Goal: Check status

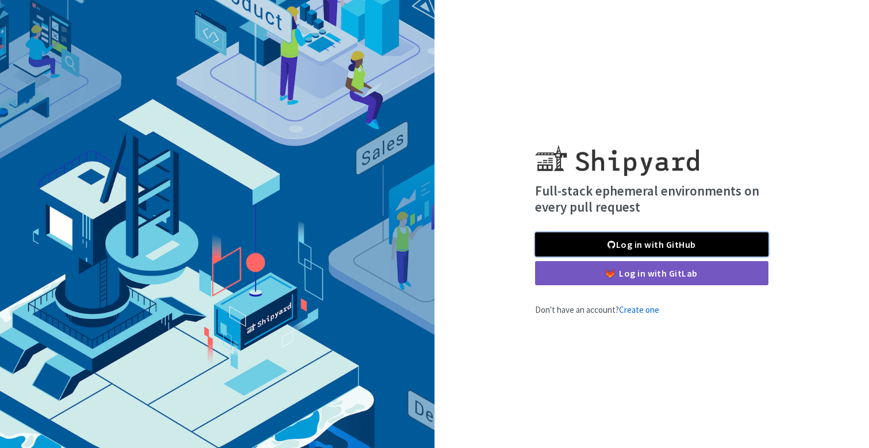
click at [688, 245] on link "Log in with GitHub" at bounding box center [651, 244] width 233 height 24
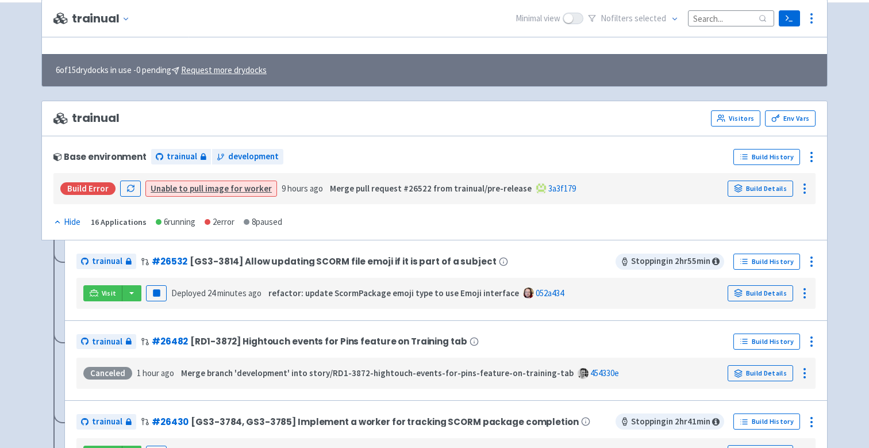
scroll to position [8, 0]
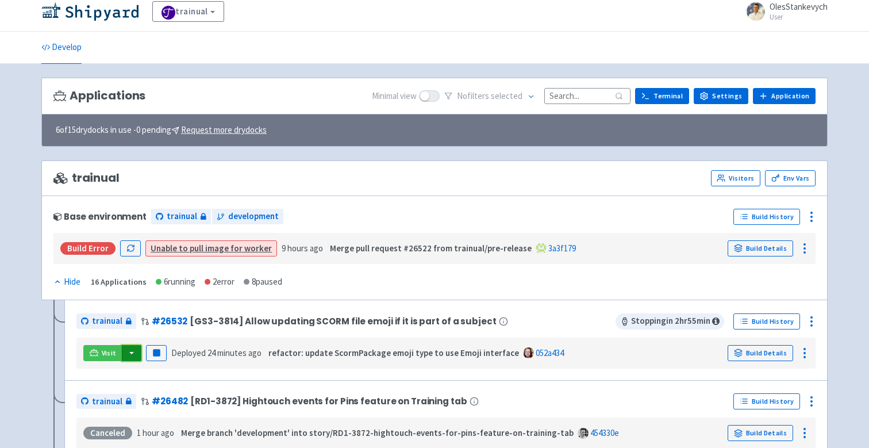
click at [133, 352] on button "button" at bounding box center [132, 353] width 20 height 16
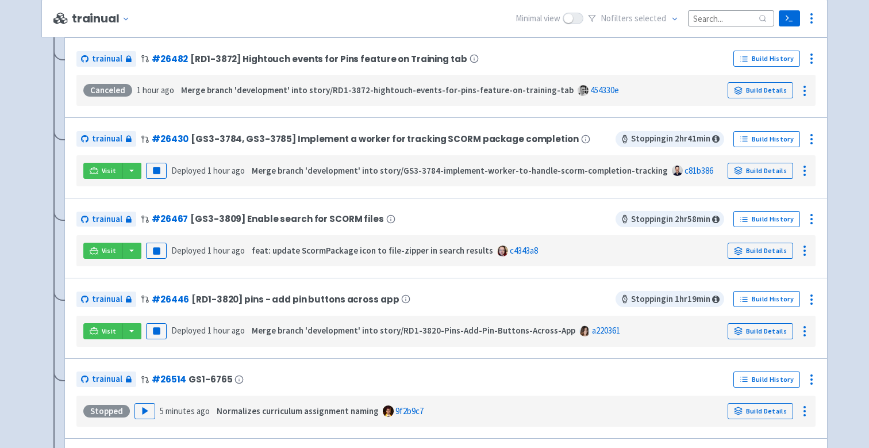
scroll to position [351, 0]
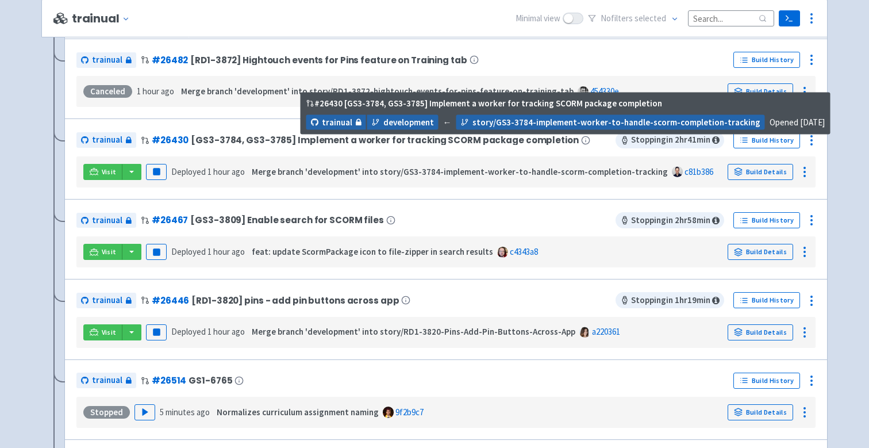
click at [469, 139] on span "[GS3-3784, GS3-3785] Implement a worker for tracking SCORM package completion" at bounding box center [384, 140] width 387 height 10
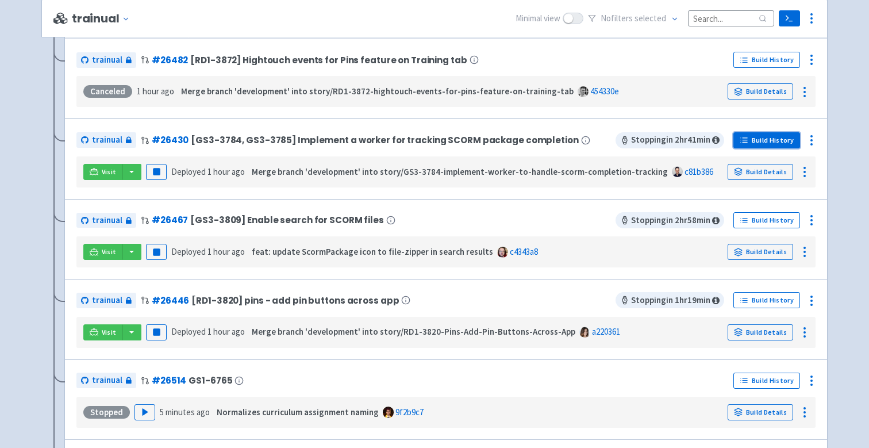
click at [780, 144] on link "Build History" at bounding box center [766, 140] width 67 height 16
click at [762, 177] on link "Build Details" at bounding box center [760, 172] width 66 height 16
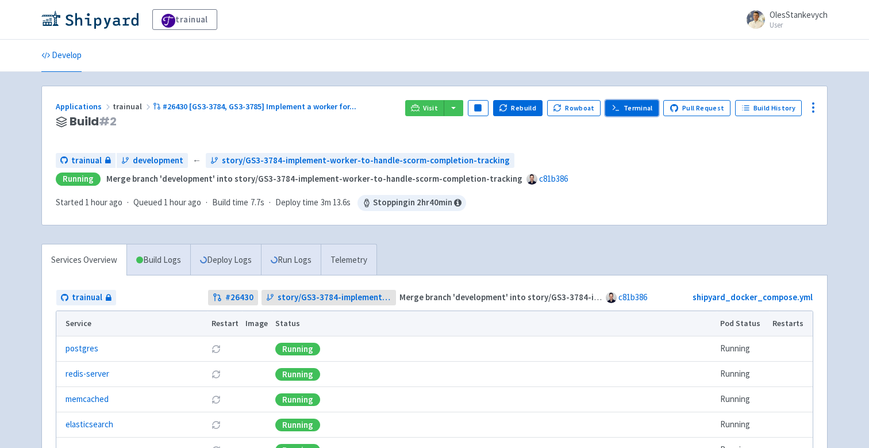
click at [633, 113] on link "Terminal" at bounding box center [631, 108] width 53 height 16
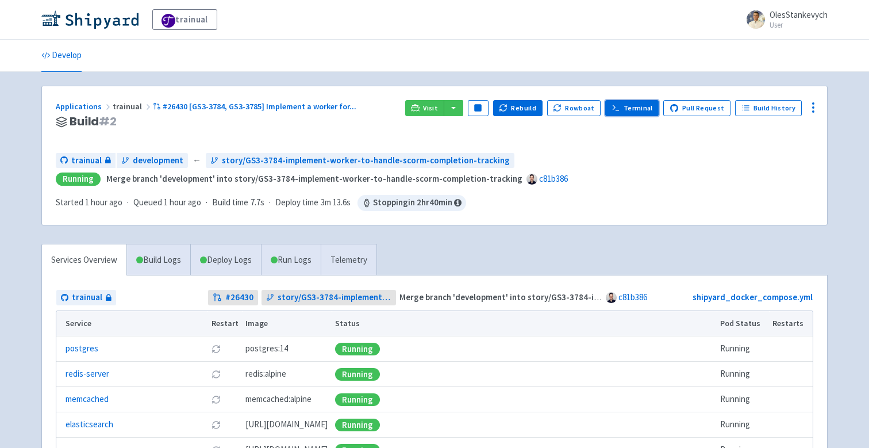
click at [631, 104] on link "Terminal" at bounding box center [631, 108] width 53 height 16
